Goal: Information Seeking & Learning: Learn about a topic

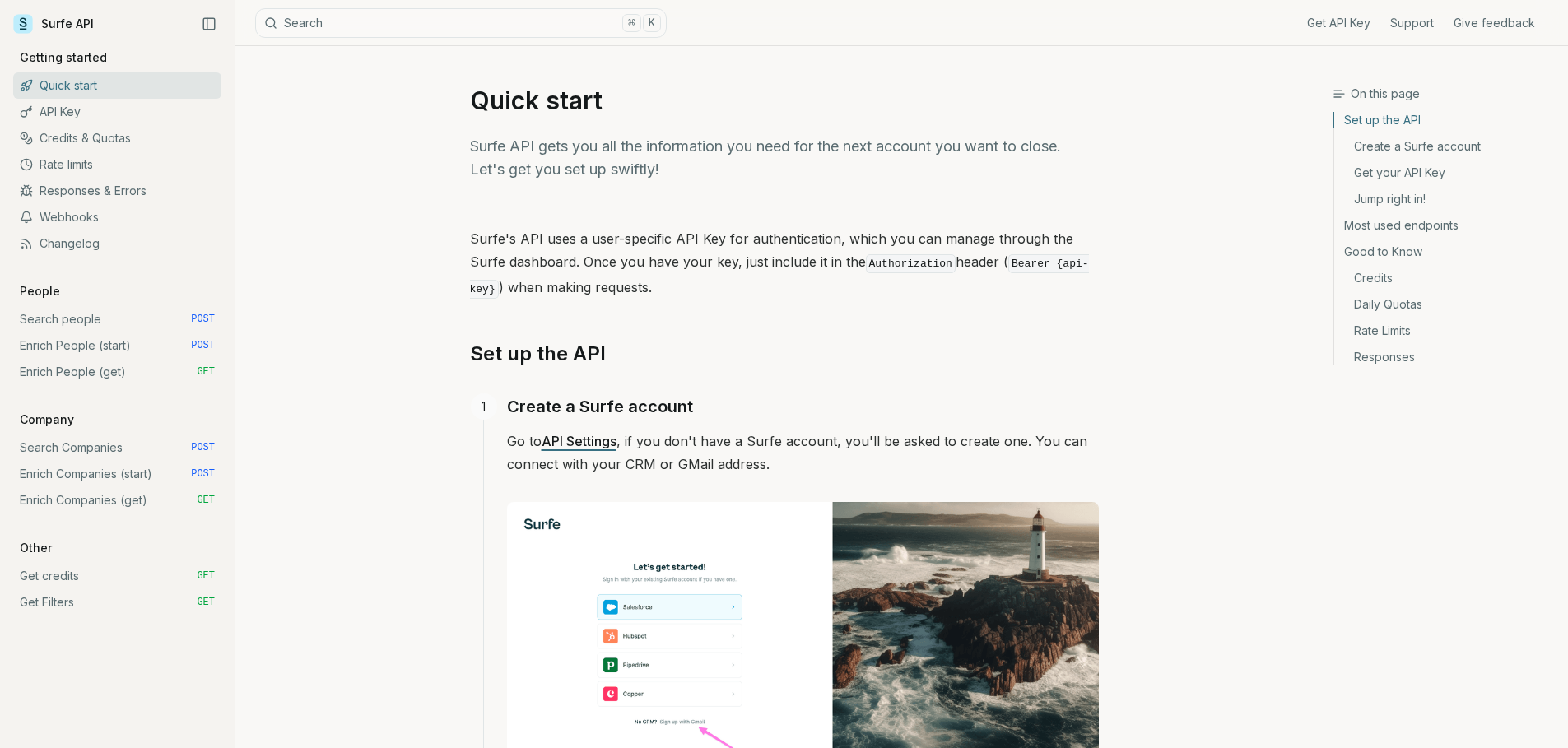
click at [68, 579] on link "Get credits GET" at bounding box center [117, 576] width 208 height 27
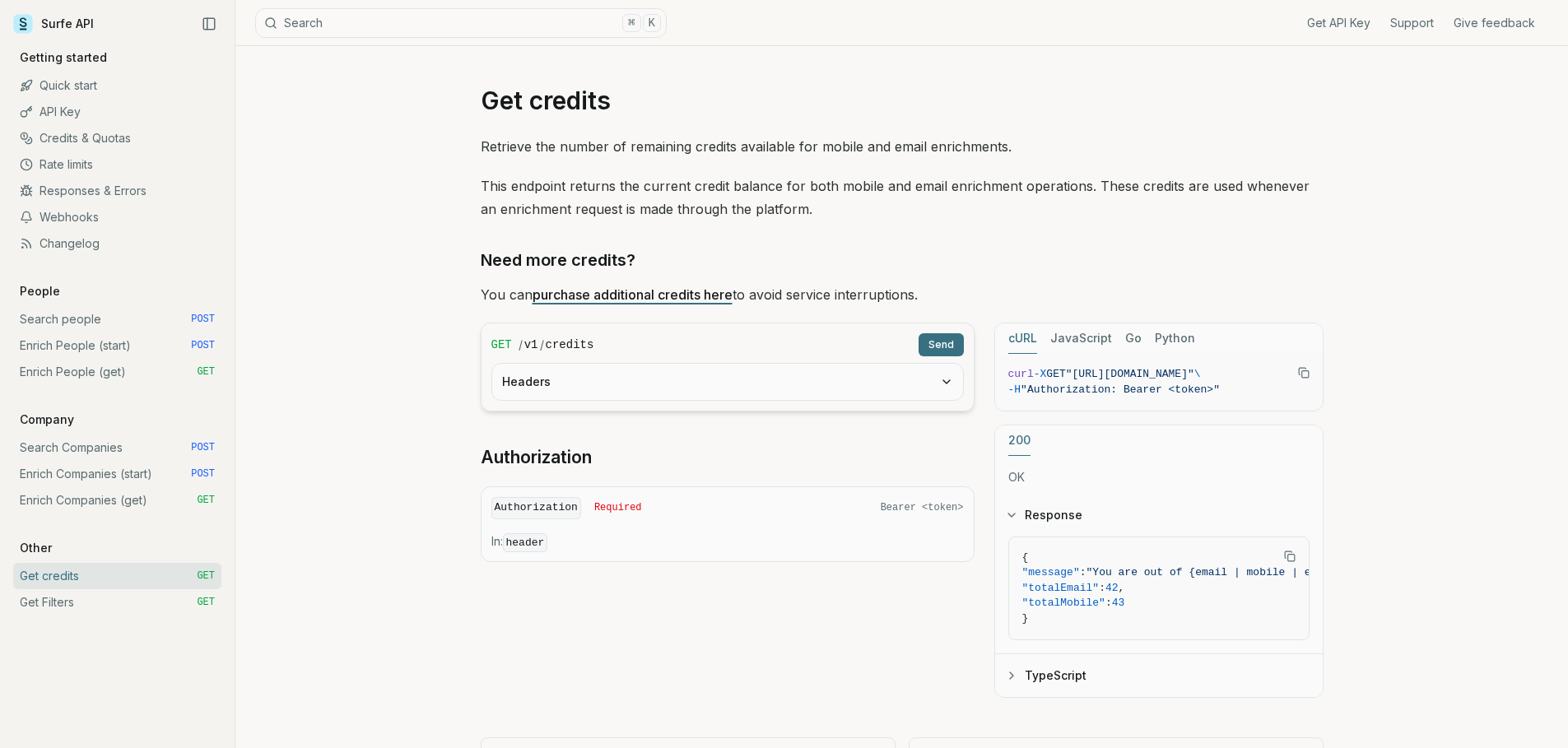
click at [1305, 371] on rect "Copy Text" at bounding box center [1305, 374] width 7 height 7
click at [69, 321] on link "Search people POST" at bounding box center [117, 320] width 208 height 27
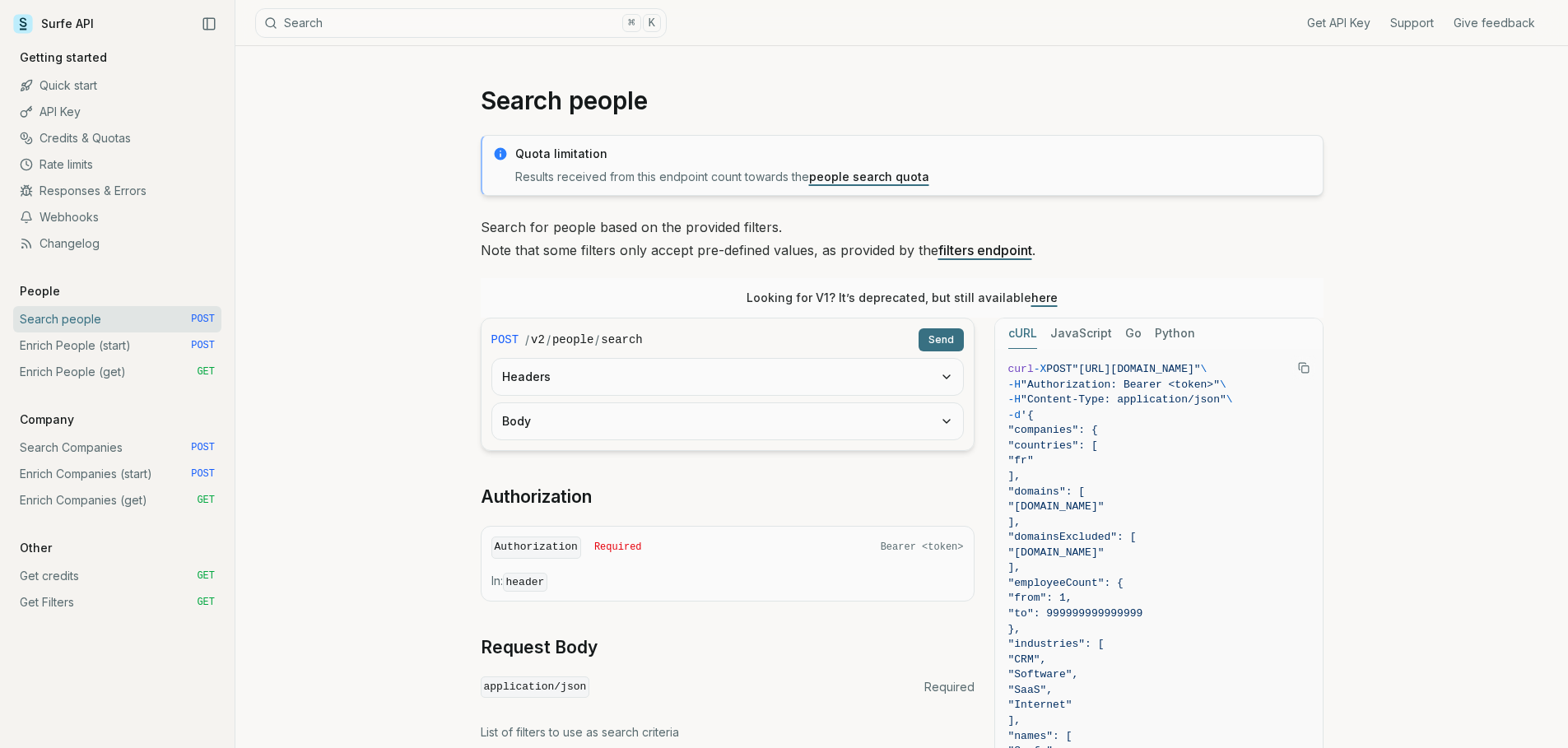
click at [78, 347] on link "Enrich People (start) POST" at bounding box center [117, 346] width 208 height 27
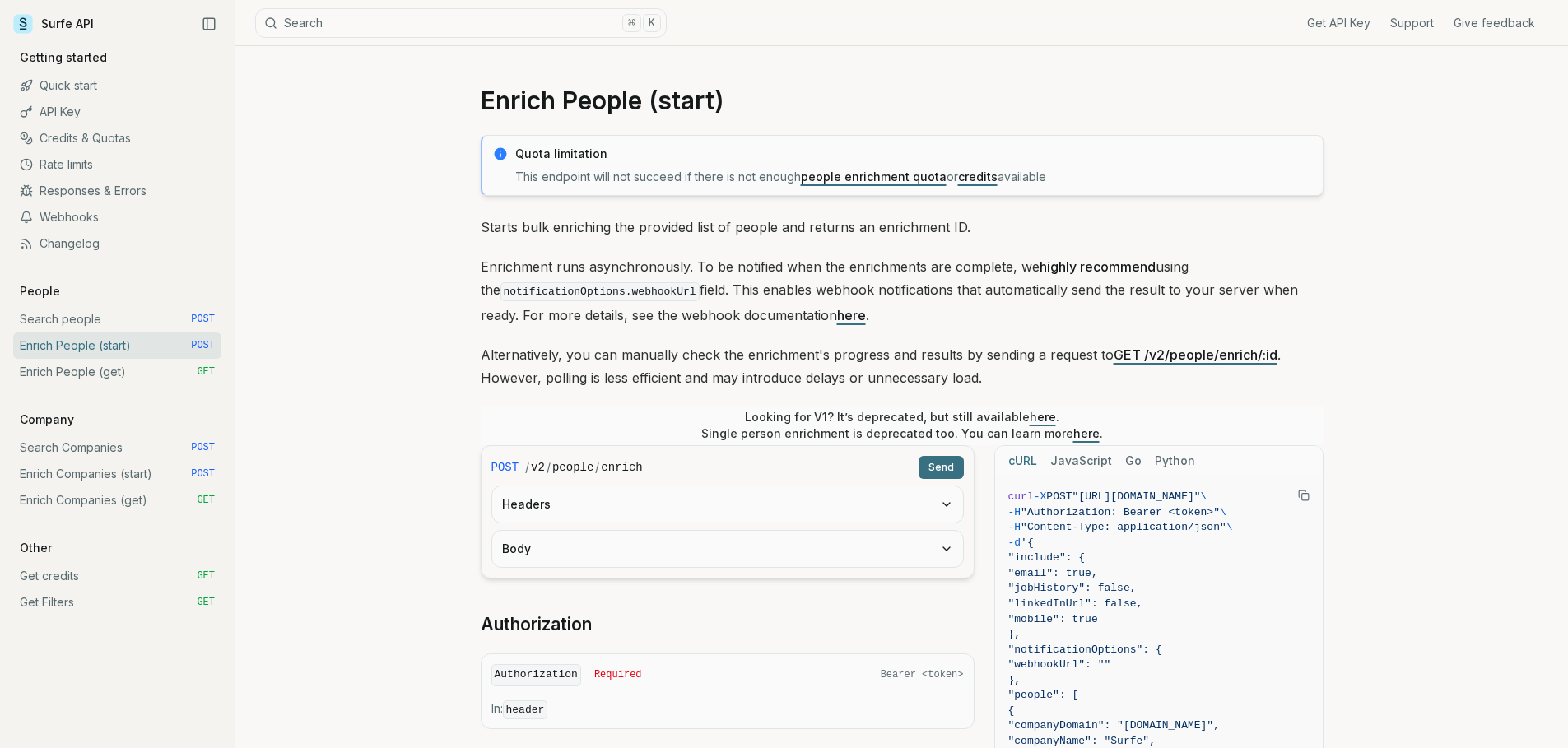
click at [76, 371] on link "Enrich People (get) GET" at bounding box center [117, 372] width 208 height 27
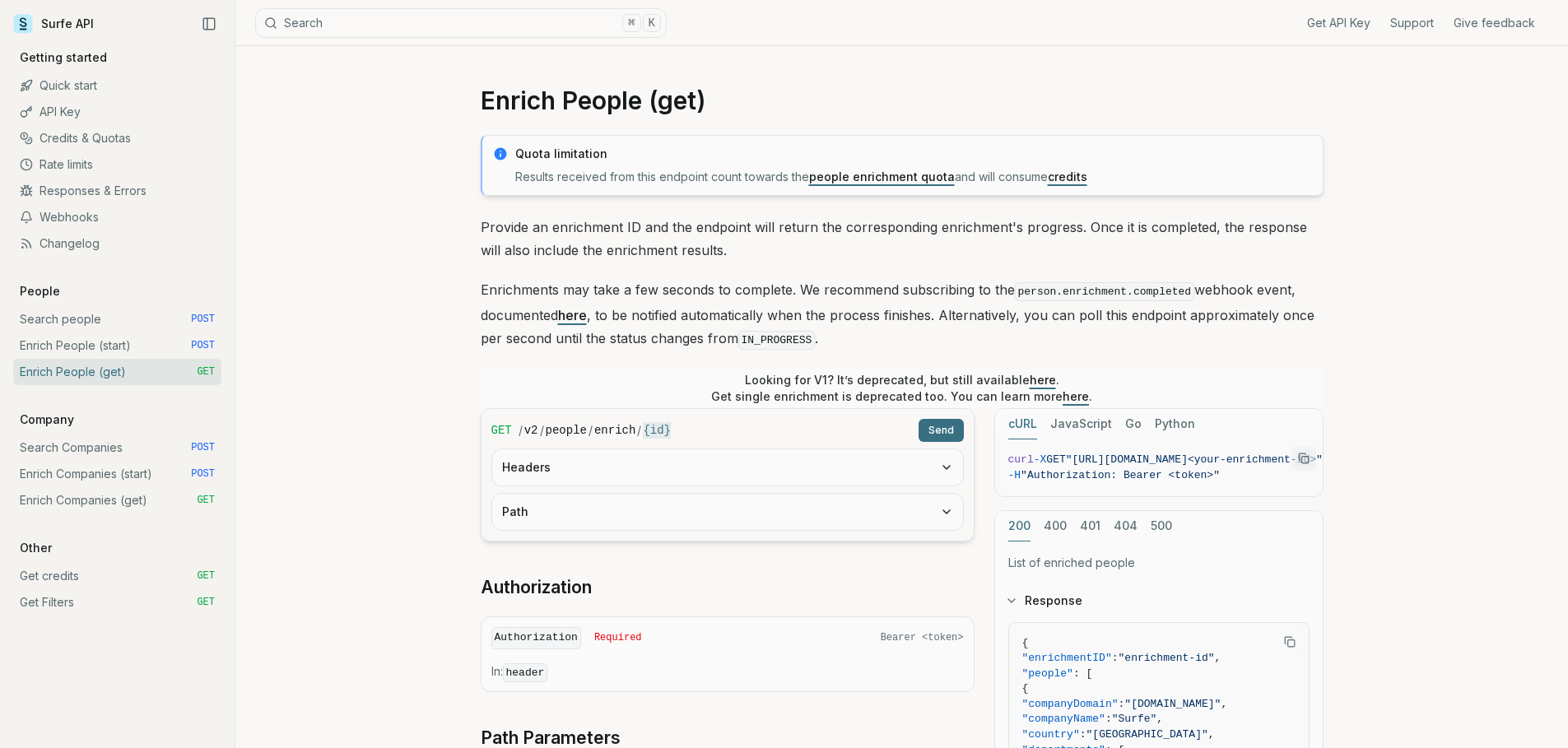
click at [78, 447] on link "Search Companies POST" at bounding box center [117, 447] width 208 height 27
